Goal: Check status: Verify the current state of an ongoing process or item

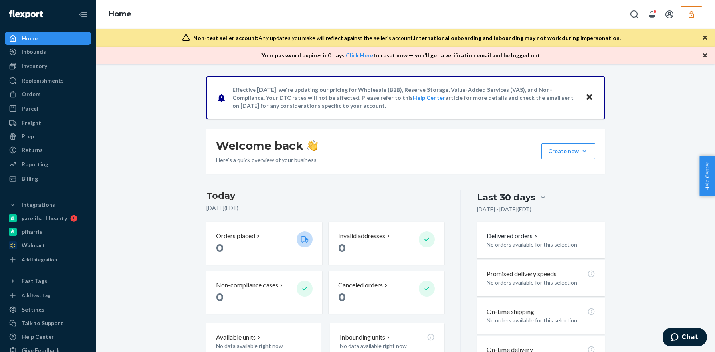
scroll to position [66, 0]
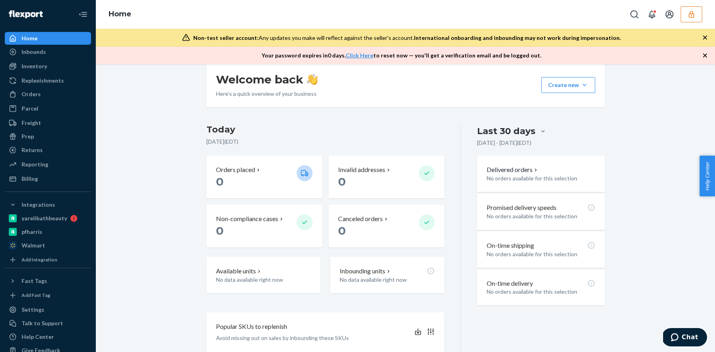
click at [689, 14] on icon "button" at bounding box center [691, 14] width 8 height 8
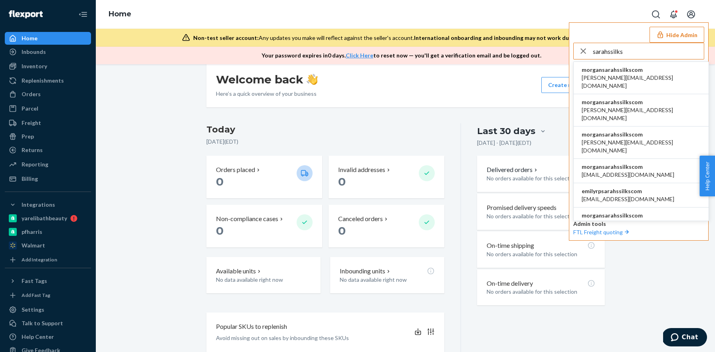
scroll to position [133, 0]
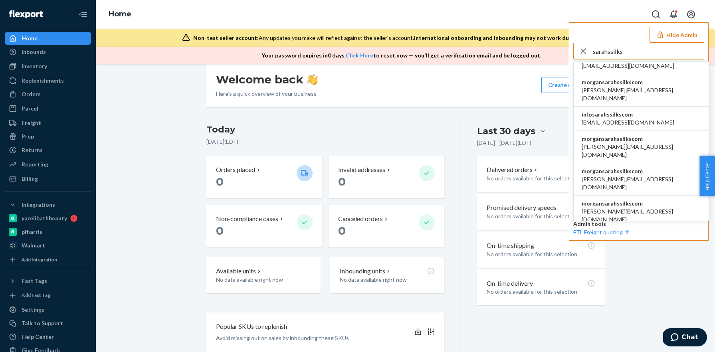
type input "sarahssilks"
click at [618, 264] on span "[PERSON_NAME][EMAIL_ADDRESS][DOMAIN_NAME]" at bounding box center [640, 272] width 119 height 16
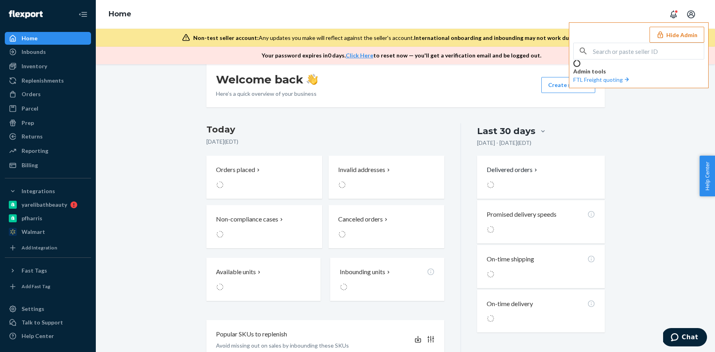
scroll to position [66, 0]
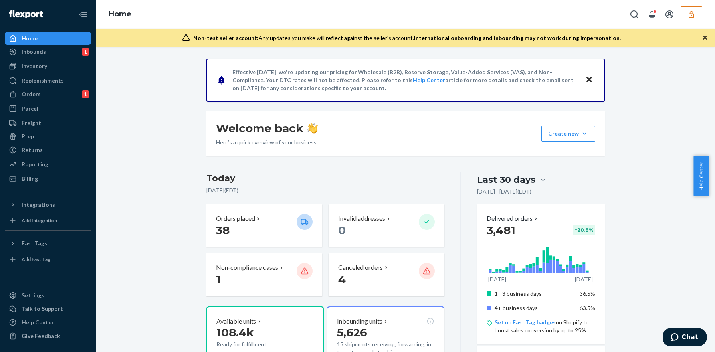
click at [695, 15] on icon "button" at bounding box center [691, 14] width 8 height 8
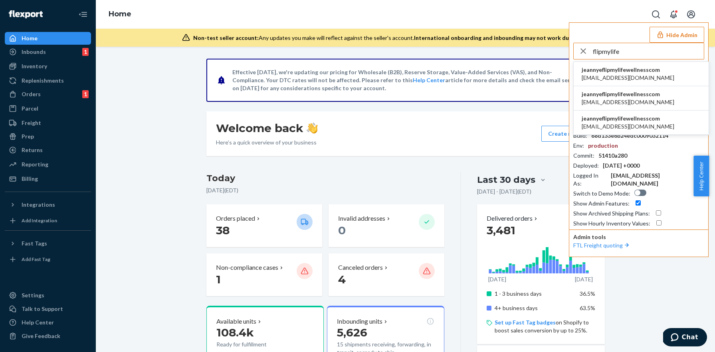
type input "flipmylife"
click at [621, 127] on span "jeannye@flipmylifewellness.com" at bounding box center [627, 126] width 93 height 8
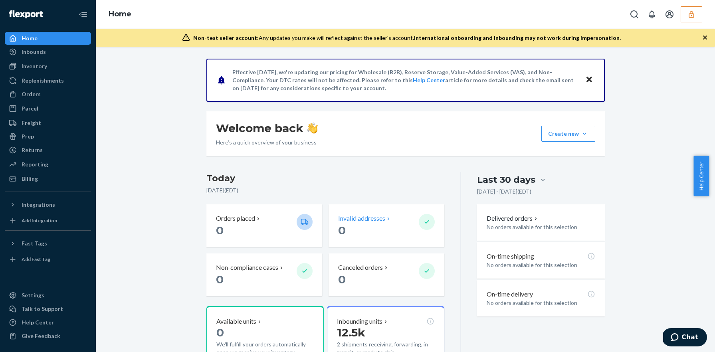
scroll to position [55, 0]
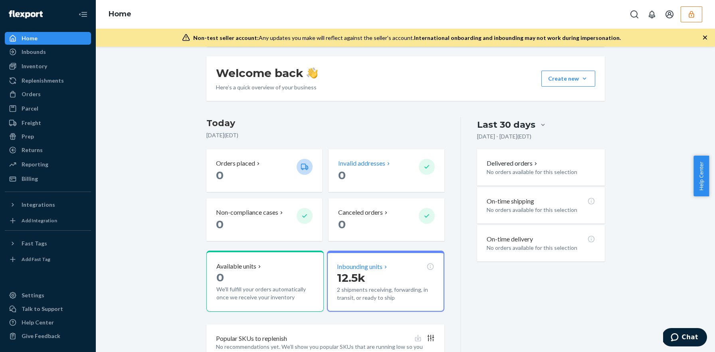
click at [361, 269] on p "Inbounding units" at bounding box center [359, 266] width 45 height 9
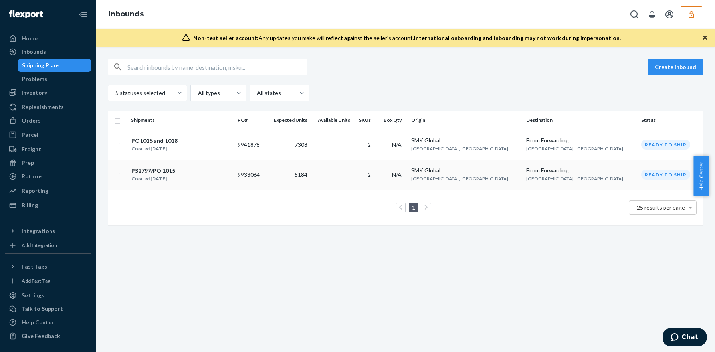
click at [310, 178] on td "5184" at bounding box center [288, 175] width 44 height 30
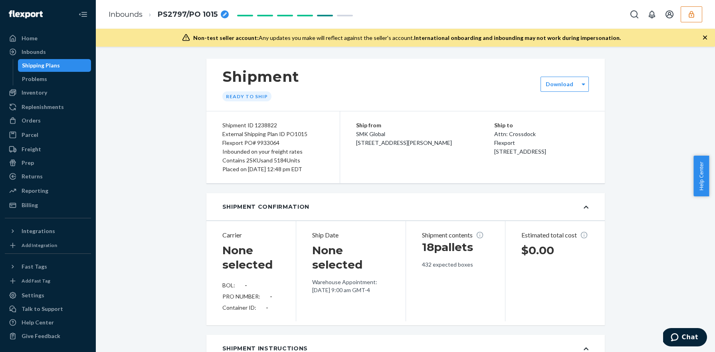
type input "BG1017468925"
